Goal: Information Seeking & Learning: Learn about a topic

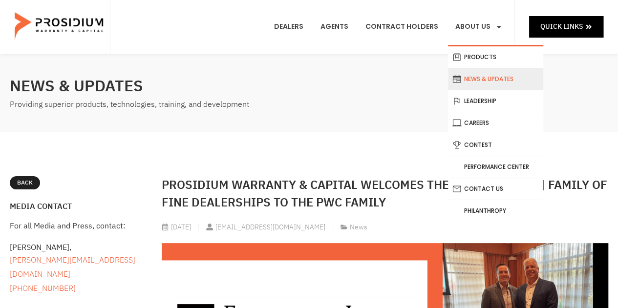
click at [484, 78] on link "News & Updates" at bounding box center [495, 79] width 95 height 22
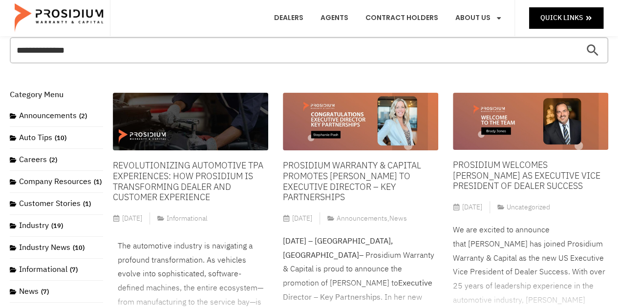
scroll to position [49, 0]
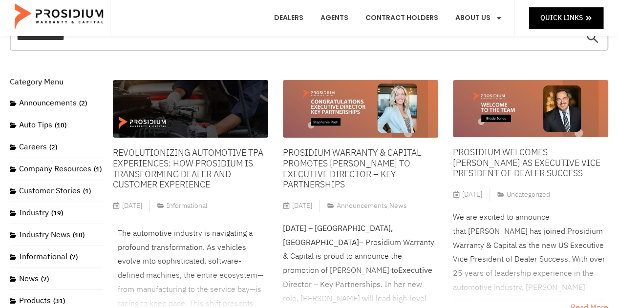
click at [324, 162] on link "Prosidium Warranty & Capital Promotes Stephanie Pash to Executive Director – Ke…" at bounding box center [352, 168] width 138 height 45
click at [168, 160] on link "Revolutionizing Automotive TPA Experiences: How Prosidium is Transforming Deale…" at bounding box center [188, 168] width 151 height 45
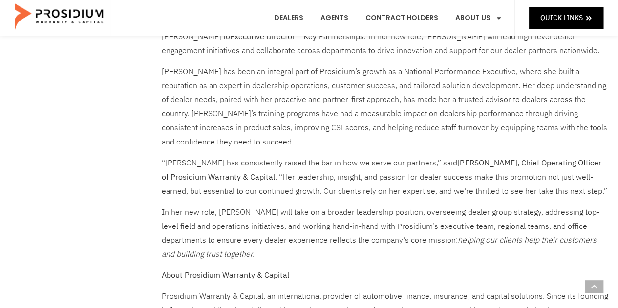
scroll to position [440, 0]
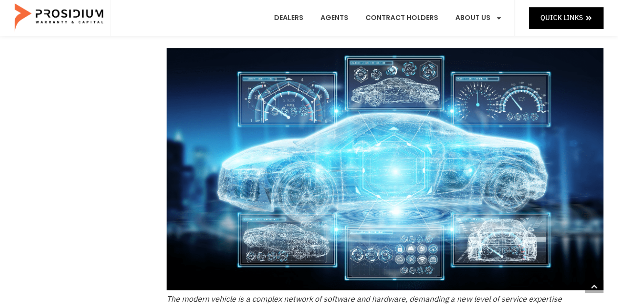
scroll to position [147, 0]
